Goal: Information Seeking & Learning: Understand process/instructions

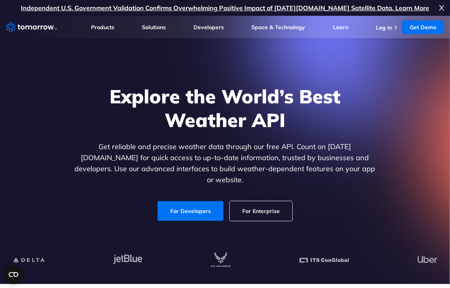
click at [202, 201] on link "For Developers" at bounding box center [191, 211] width 66 height 20
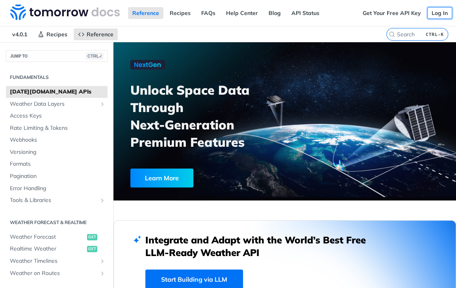
click at [430, 17] on link "Log In" at bounding box center [440, 13] width 25 height 12
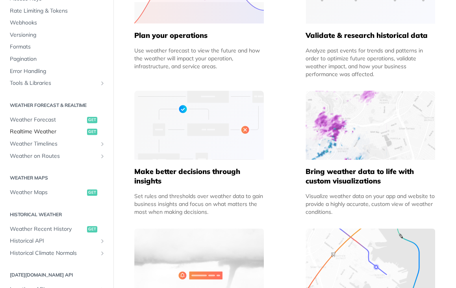
scroll to position [75, 0]
click at [33, 132] on span "Realtime Weather" at bounding box center [47, 131] width 75 height 8
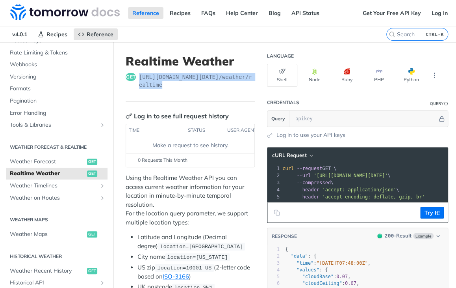
drag, startPoint x: 140, startPoint y: 74, endPoint x: 172, endPoint y: 90, distance: 35.4
click at [172, 90] on header "Realtime Weather get https://api.tomorrow.io/v4 /weather/realtime" at bounding box center [190, 78] width 129 height 48
copy span "https://api.tomorrow.io/v4 /weather/realtime"
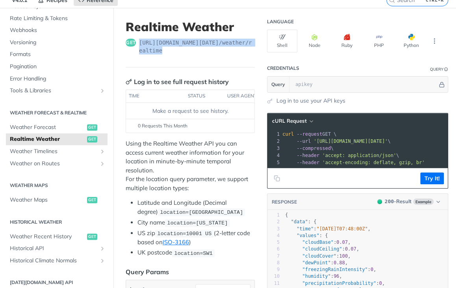
scroll to position [35, 0]
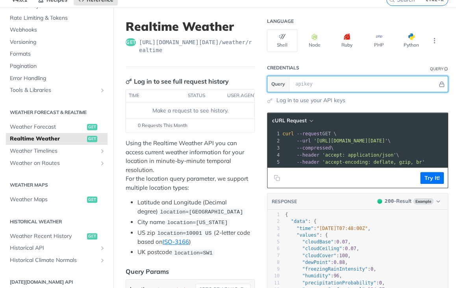
click at [302, 79] on input "text" at bounding box center [365, 84] width 146 height 16
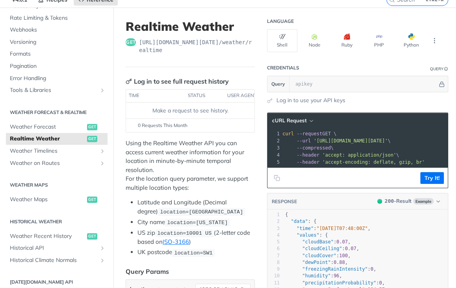
click at [75, 133] on link "Realtime Weather get" at bounding box center [57, 139] width 102 height 12
click at [61, 138] on span "Realtime Weather" at bounding box center [47, 139] width 75 height 8
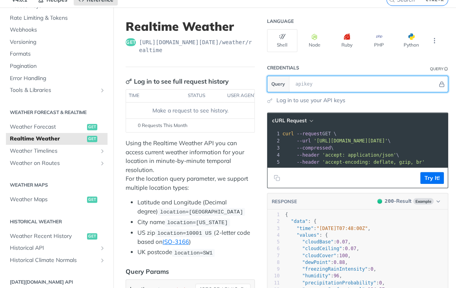
click at [353, 80] on input "text" at bounding box center [365, 84] width 146 height 16
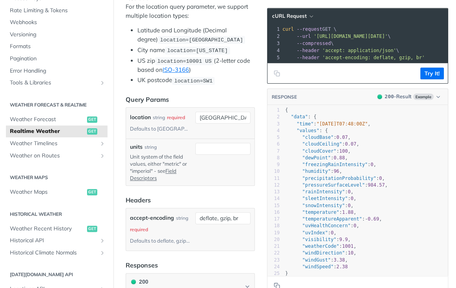
scroll to position [0, 0]
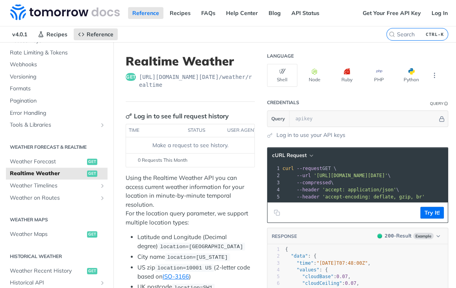
click at [171, 84] on span "https://api.tomorrow.io/v4 /weather/realtime" at bounding box center [197, 81] width 116 height 16
click at [433, 12] on link "Log In" at bounding box center [440, 13] width 25 height 12
click at [364, 16] on link "Get Your Free API Key" at bounding box center [392, 13] width 67 height 12
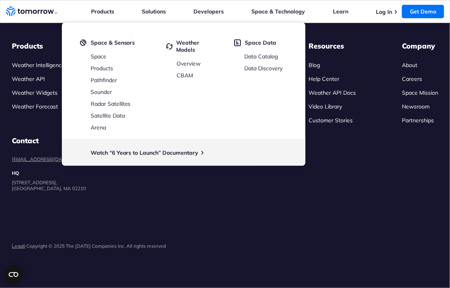
scroll to position [2606, 0]
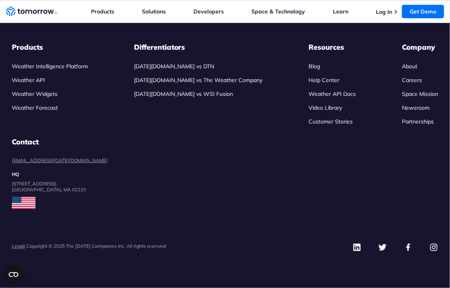
scroll to position [3978, 0]
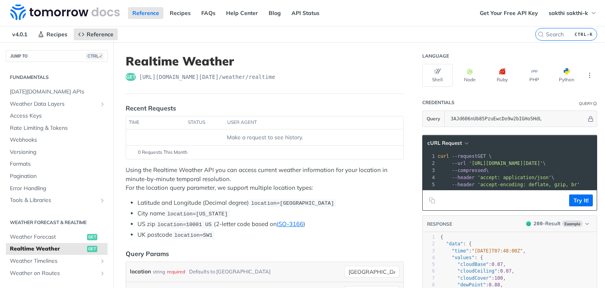
click at [46, 248] on span "Realtime Weather" at bounding box center [47, 249] width 75 height 8
